Goal: Book appointment/travel/reservation

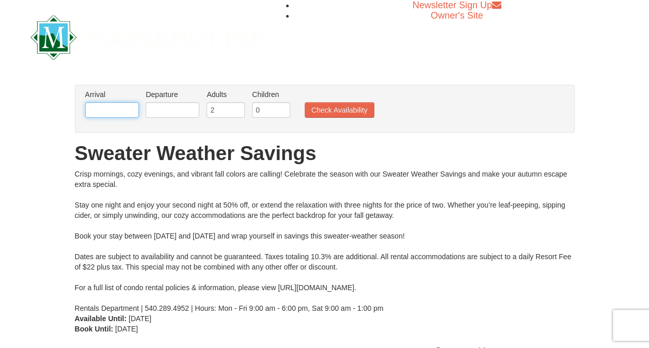
click at [108, 110] on input "text" at bounding box center [112, 109] width 54 height 15
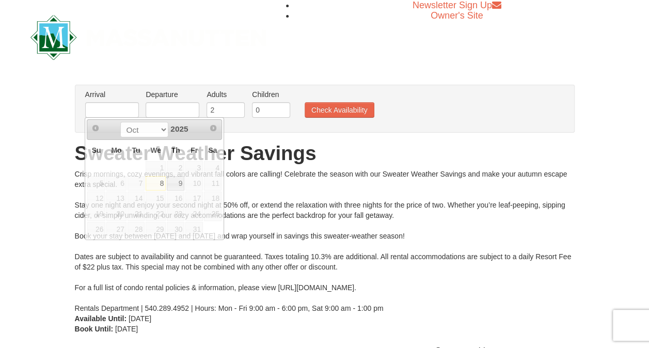
click at [53, 251] on div "× From: To: Adults: 2 Children: 0 Change Arrival Please format dates MM/DD/YYYY…" at bounding box center [324, 209] width 649 height 270
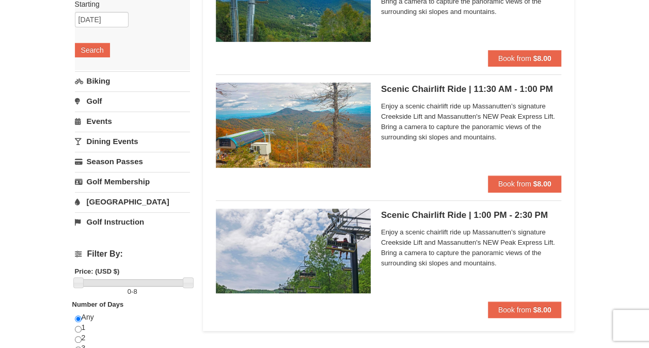
scroll to position [155, 0]
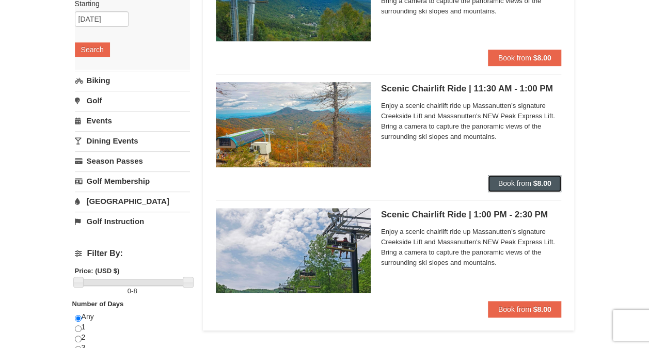
click at [517, 188] on button "Book from $8.00" at bounding box center [525, 183] width 74 height 17
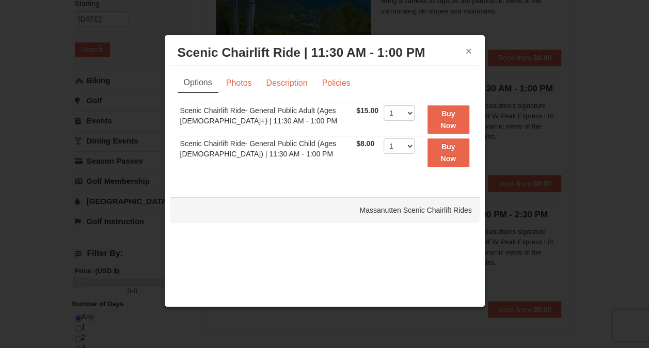
drag, startPoint x: 469, startPoint y: 51, endPoint x: 400, endPoint y: 74, distance: 73.0
click at [469, 51] on button "×" at bounding box center [469, 51] width 6 height 10
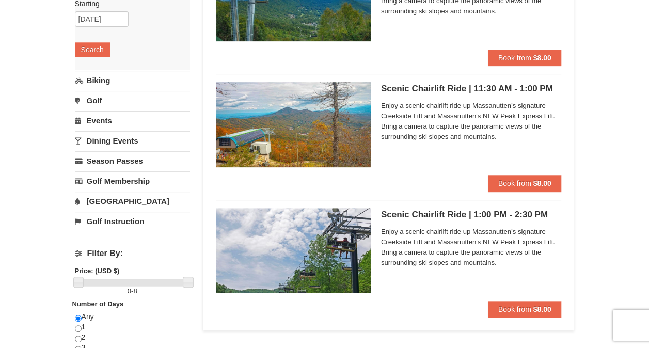
scroll to position [0, 0]
